Goal: Task Accomplishment & Management: Use online tool/utility

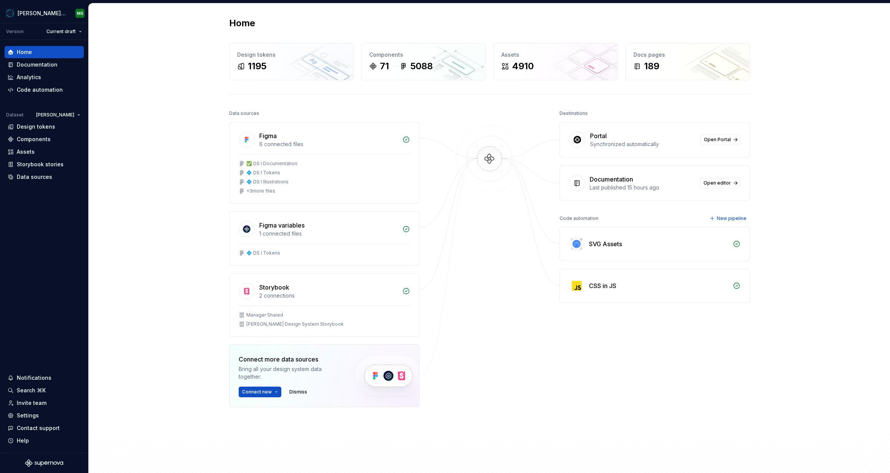
click at [188, 150] on div "Home Design tokens 1195 Components 71 5088 Assets 4910 Docs pages 189 Data sour…" at bounding box center [489, 246] width 801 height 487
click at [39, 92] on div "Code automation" at bounding box center [40, 90] width 46 height 8
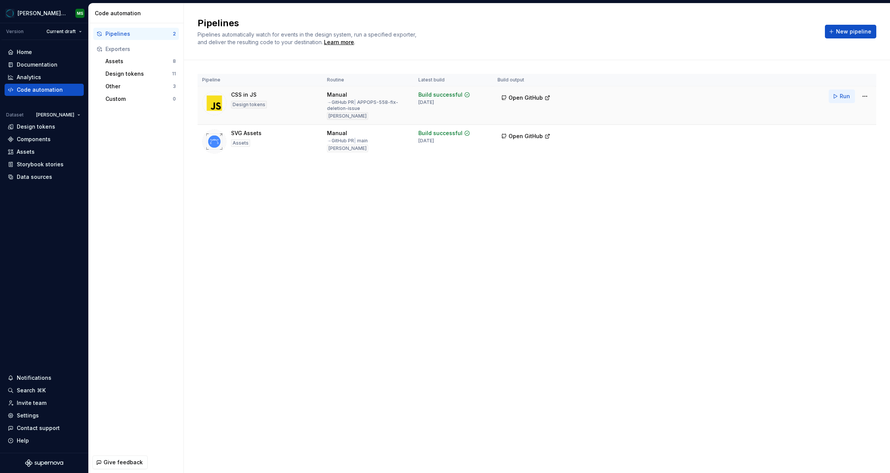
click at [838, 96] on button "Run" at bounding box center [842, 96] width 26 height 14
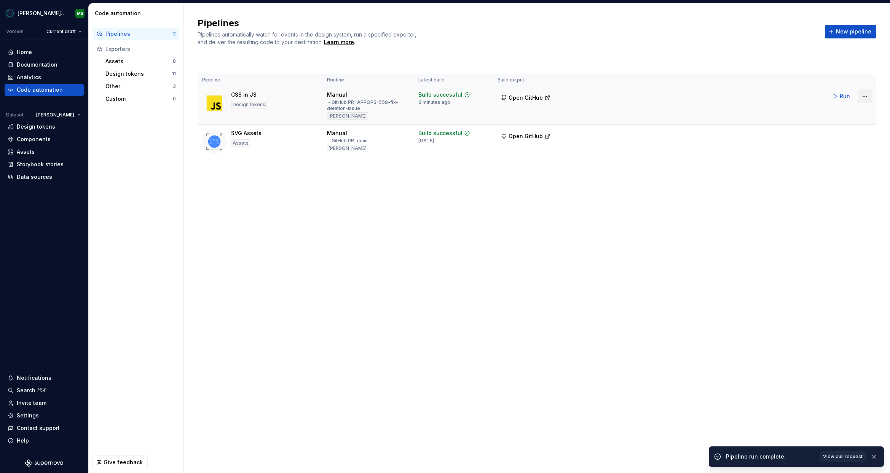
click at [864, 97] on html "[PERSON_NAME] Design System MS Version Current draft Home Documentation Analyti…" at bounding box center [445, 236] width 890 height 473
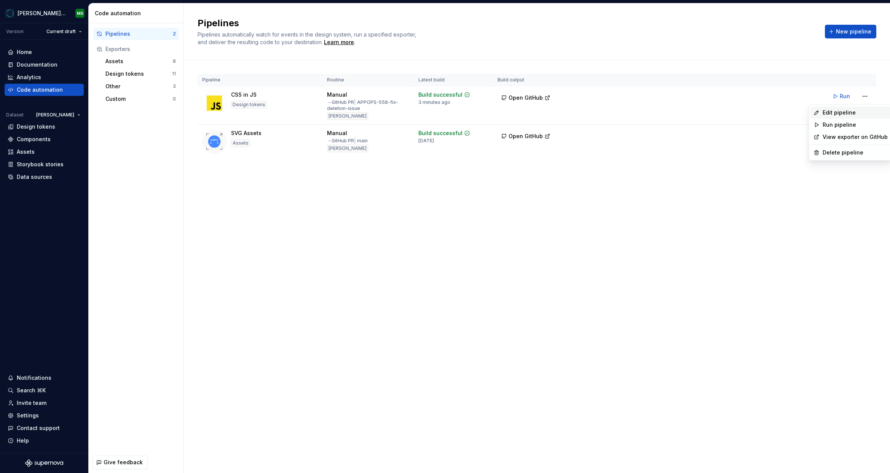
click at [835, 113] on div "Edit pipeline" at bounding box center [855, 113] width 65 height 8
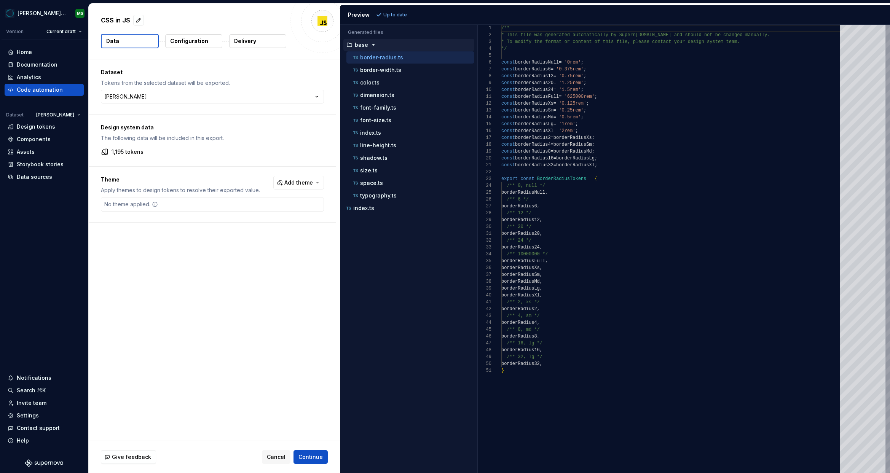
click at [192, 44] on p "Configuration" at bounding box center [189, 41] width 38 height 8
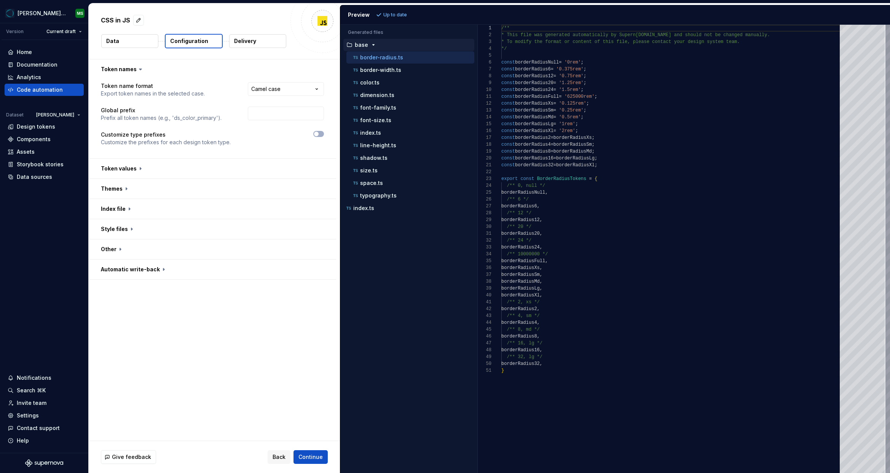
click at [258, 43] on button "Delivery" at bounding box center [257, 41] width 57 height 14
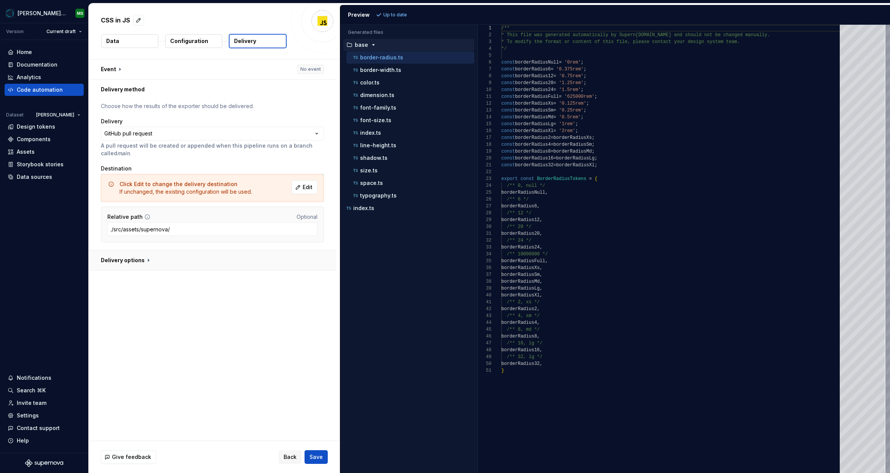
click at [140, 264] on button "button" at bounding box center [212, 261] width 247 height 20
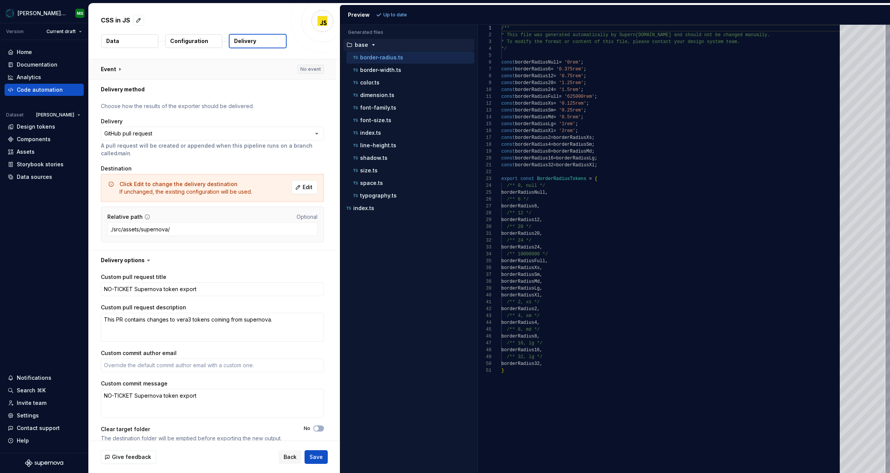
click at [137, 72] on button "button" at bounding box center [212, 69] width 247 height 20
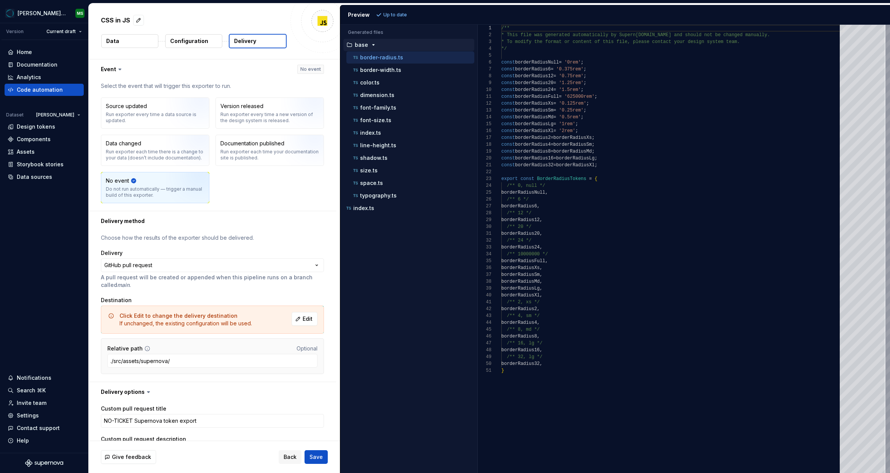
click at [202, 40] on p "Configuration" at bounding box center [189, 41] width 38 height 8
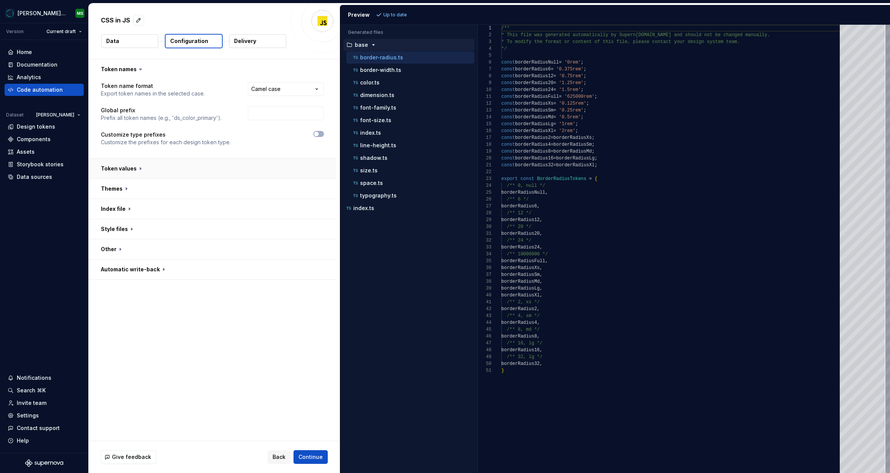
click at [137, 169] on button "button" at bounding box center [212, 169] width 247 height 20
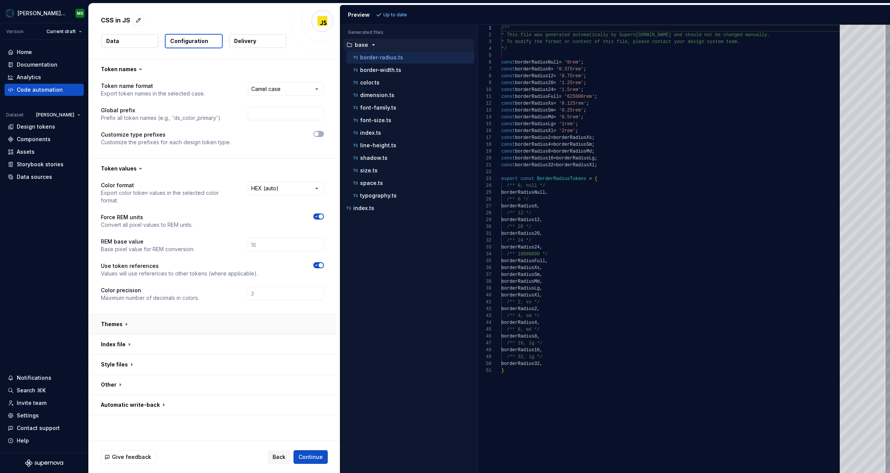
click at [132, 319] on button "button" at bounding box center [212, 324] width 247 height 20
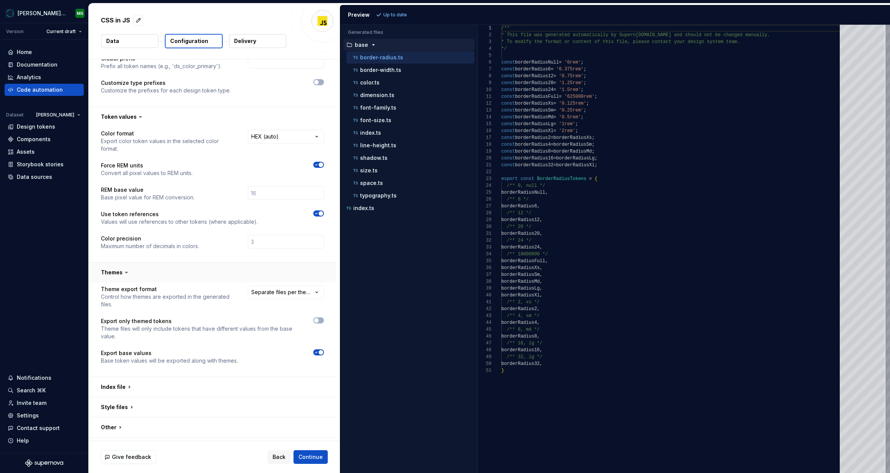
scroll to position [61, 0]
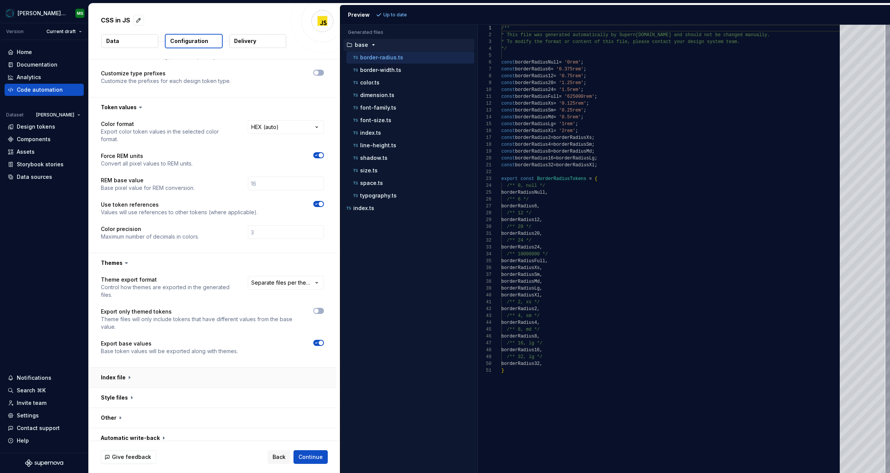
click at [131, 368] on button "button" at bounding box center [212, 378] width 247 height 20
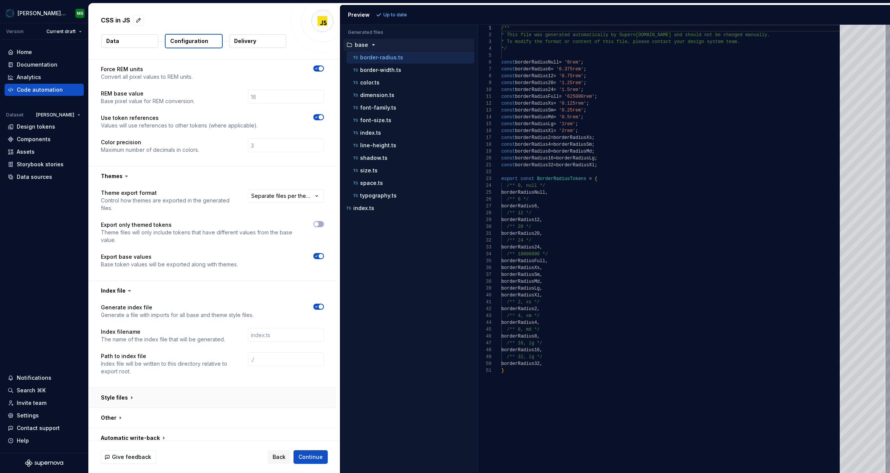
click at [134, 389] on button "button" at bounding box center [212, 398] width 247 height 20
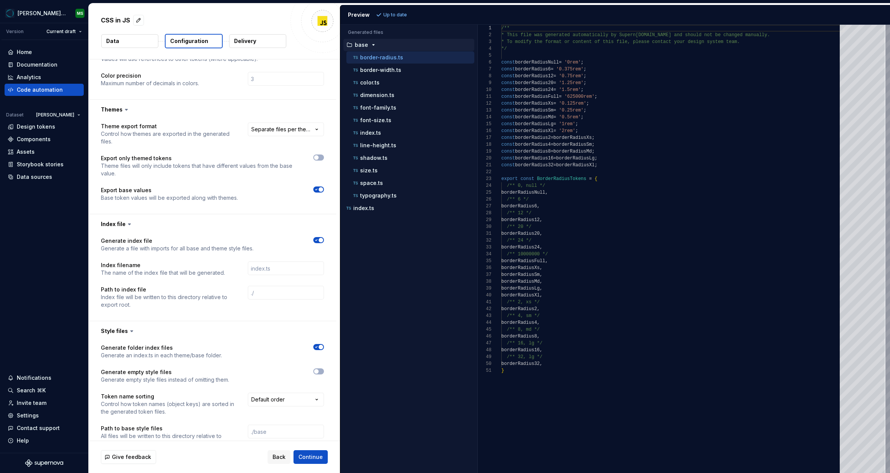
scroll to position [291, 0]
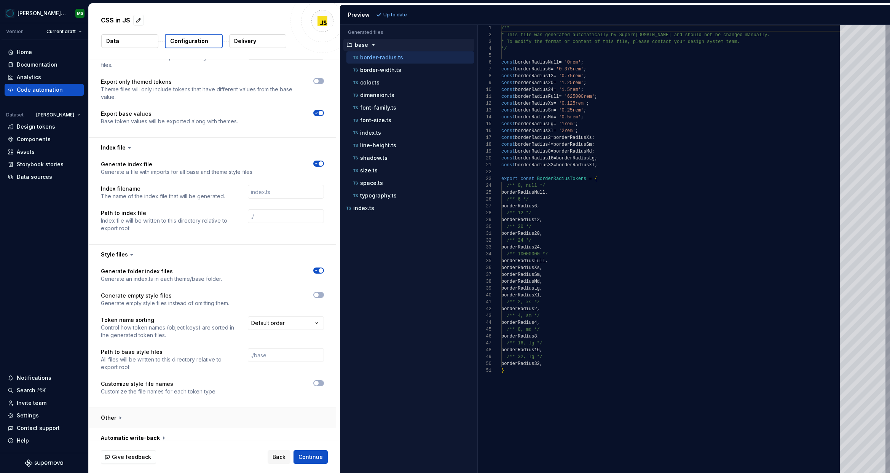
click at [155, 414] on button "button" at bounding box center [212, 418] width 247 height 20
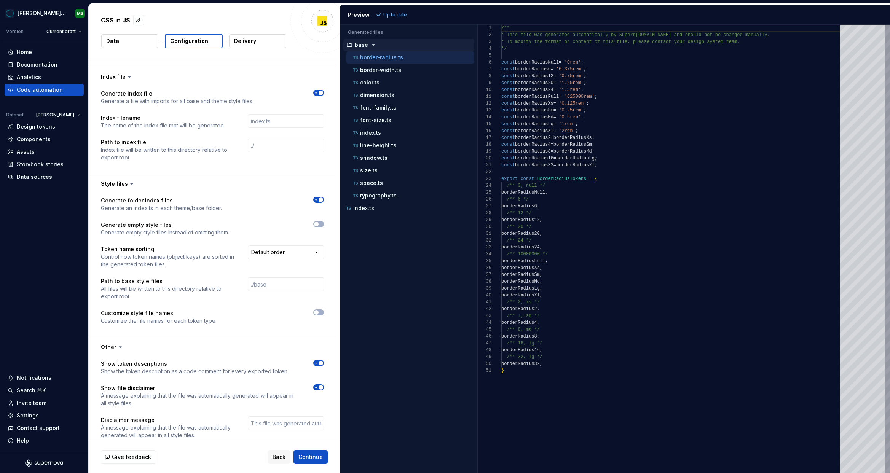
scroll to position [442, 0]
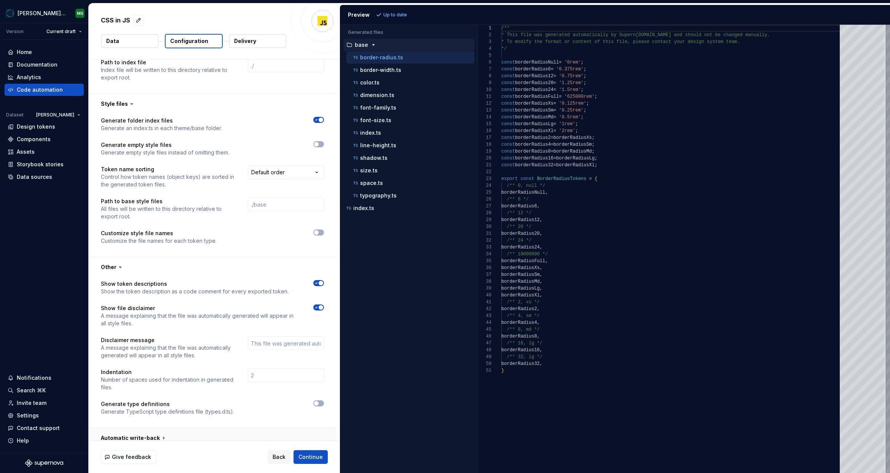
click at [159, 429] on button "button" at bounding box center [212, 438] width 247 height 20
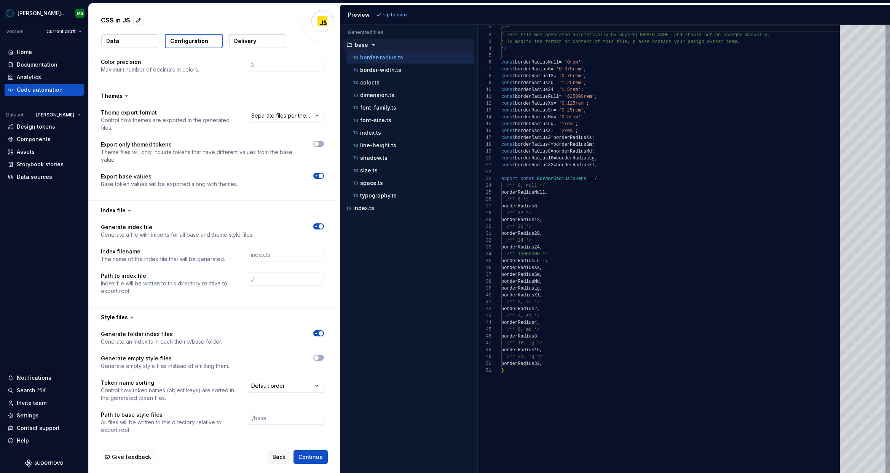
scroll to position [0, 0]
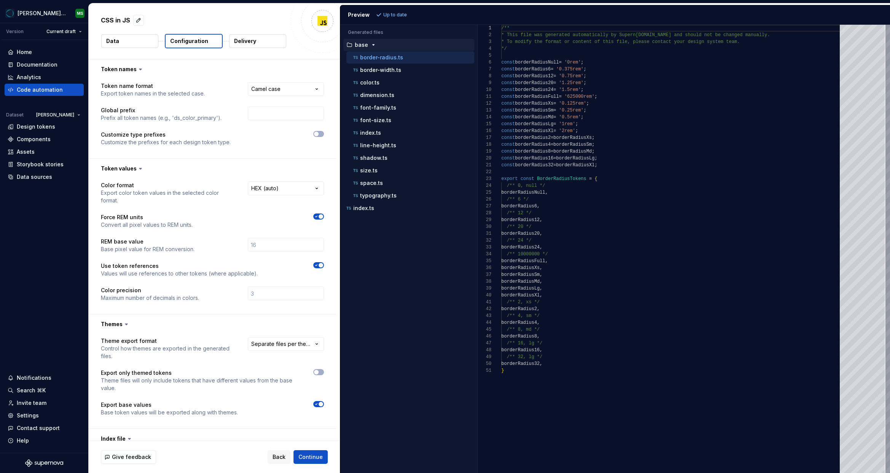
click at [121, 39] on button "Data" at bounding box center [129, 41] width 57 height 14
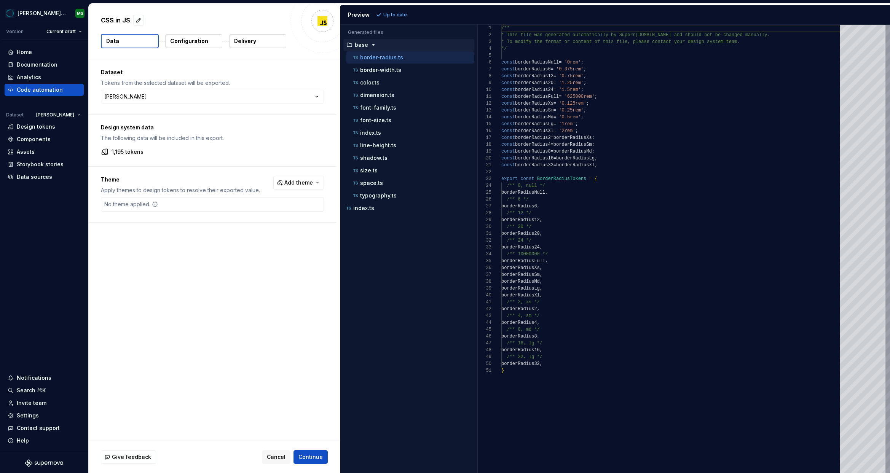
click at [268, 40] on button "Delivery" at bounding box center [257, 41] width 57 height 14
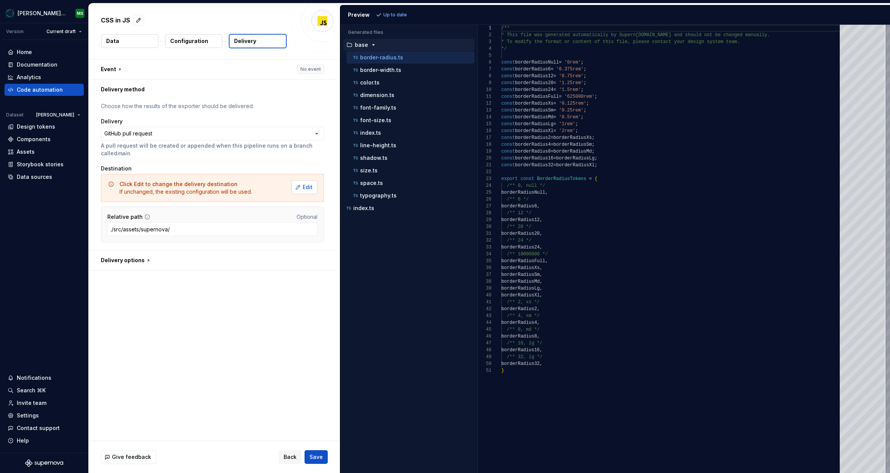
click at [312, 188] on span "Edit" at bounding box center [308, 188] width 10 height 8
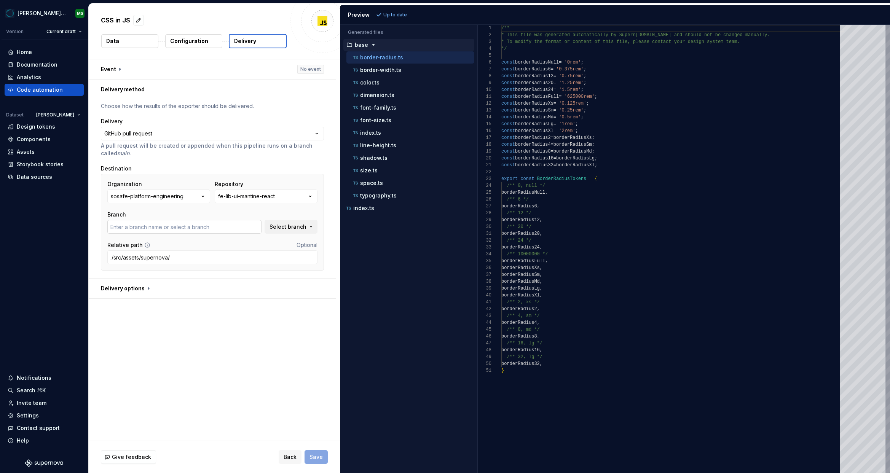
type input "APPOPS-558-fix-deletion-issue"
click at [219, 228] on input "APPOPS-558-fix-deletion-issue" at bounding box center [184, 227] width 154 height 14
click at [288, 225] on span "Select branch" at bounding box center [288, 227] width 37 height 8
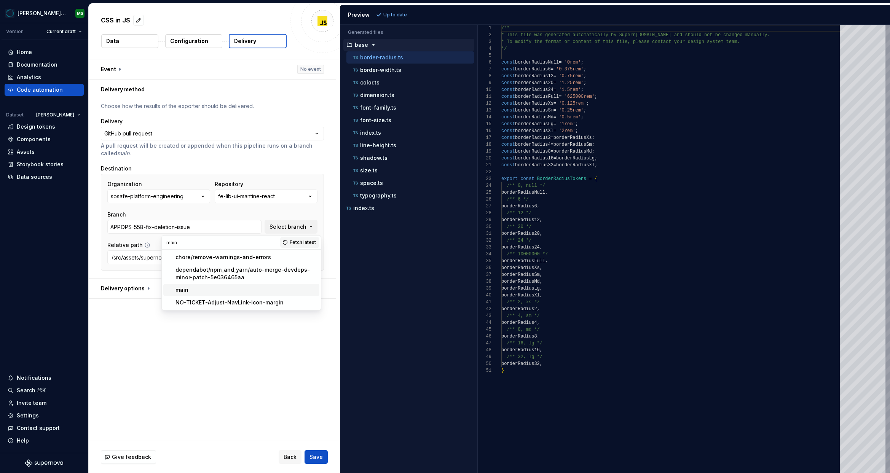
type input "main"
click at [230, 288] on div "main" at bounding box center [246, 290] width 141 height 8
type input "main"
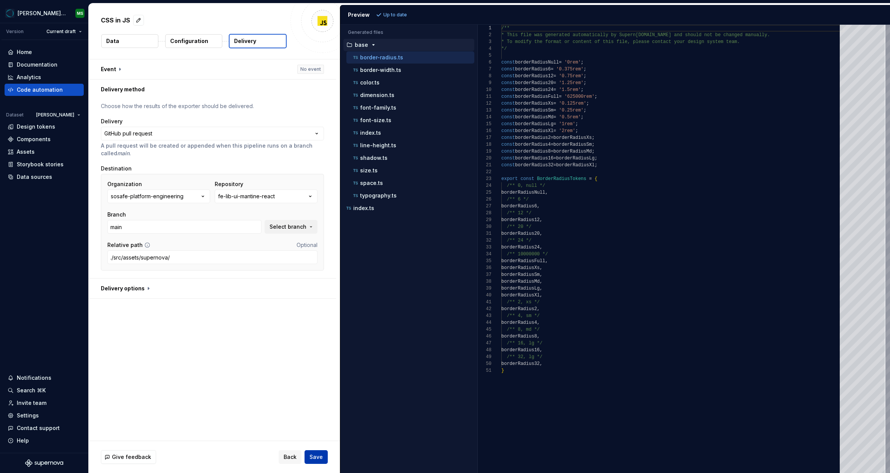
click at [318, 459] on span "Save" at bounding box center [316, 457] width 13 height 8
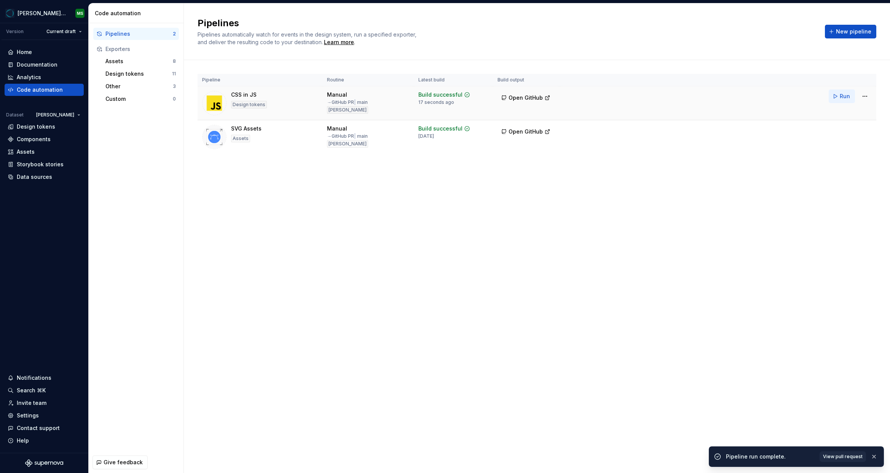
click at [843, 98] on span "Run" at bounding box center [845, 97] width 10 height 8
click at [271, 239] on div "Pipelines Pipelines automatically watch for events in the design system, run a …" at bounding box center [537, 238] width 706 height 470
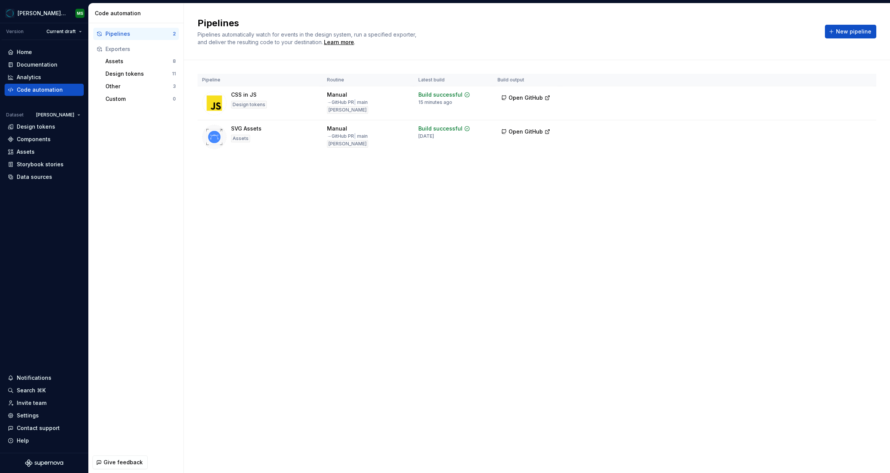
click at [380, 177] on div "Pipeline Routine Latest build Build output CSS in JS Design tokens Manual → Git…" at bounding box center [537, 121] width 679 height 123
